Goal: Navigation & Orientation: Find specific page/section

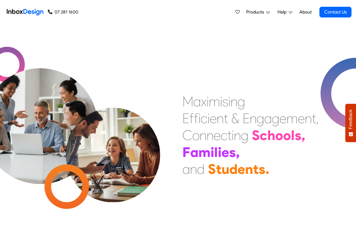
click at [306, 12] on link "About" at bounding box center [305, 11] width 15 height 11
